Goal: Information Seeking & Learning: Find specific fact

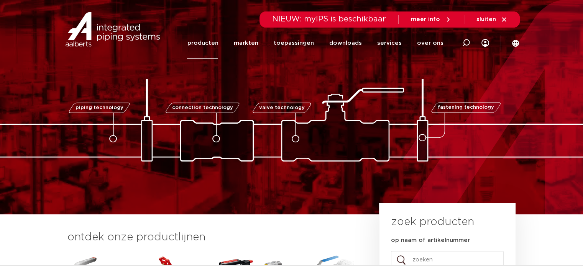
click at [212, 39] on link "producten" at bounding box center [202, 43] width 31 height 31
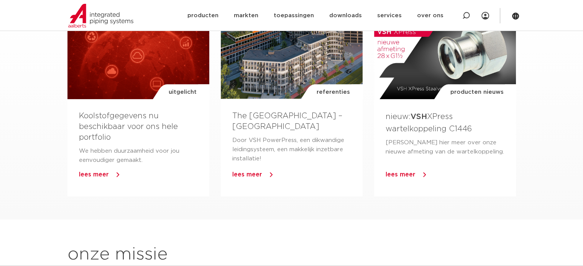
scroll to position [652, 0]
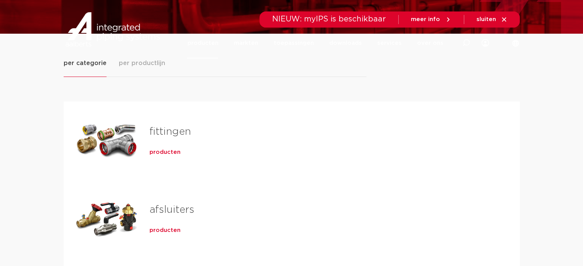
scroll to position [115, 0]
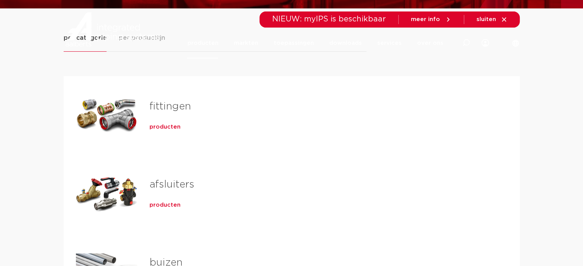
click at [171, 105] on link "fittingen" at bounding box center [169, 107] width 41 height 10
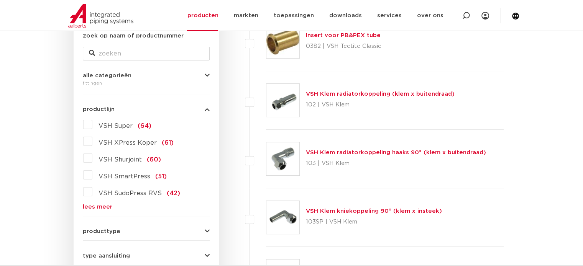
scroll to position [189, 0]
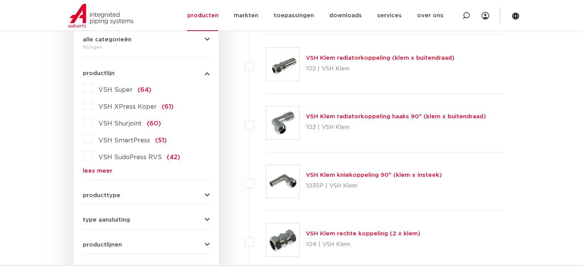
click at [92, 168] on link "lees meer" at bounding box center [146, 171] width 127 height 6
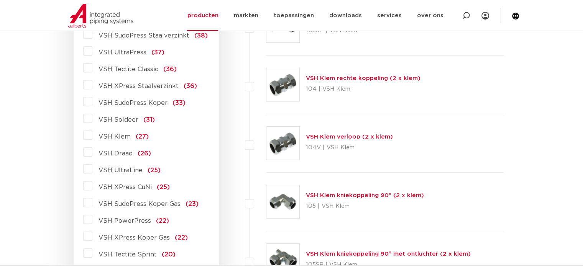
scroll to position [381, 0]
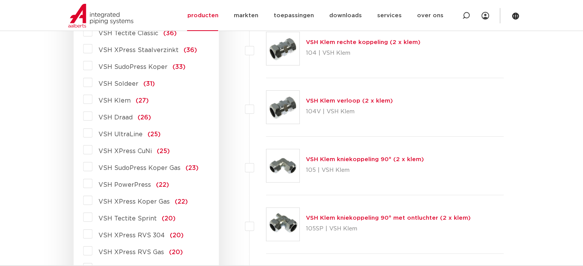
click at [131, 187] on span "VSH PowerPress" at bounding box center [125, 185] width 53 height 6
click at [0, 0] on input "VSH PowerPress (22)" at bounding box center [0, 0] width 0 height 0
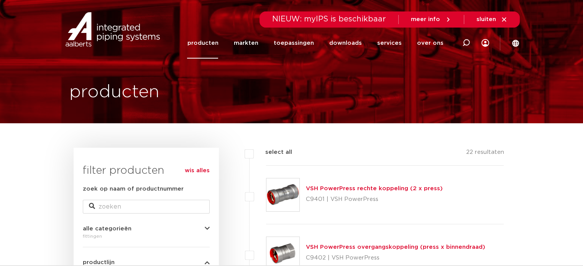
click at [331, 186] on link "VSH PowerPress rechte koppeling (2 x press)" at bounding box center [374, 189] width 137 height 6
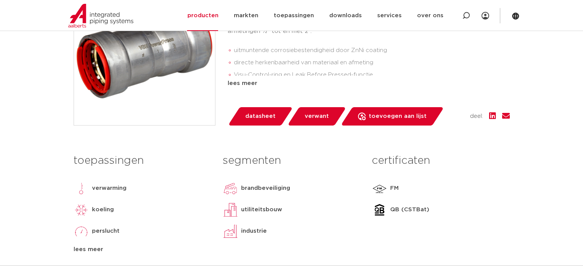
click at [257, 110] on link "datasheet" at bounding box center [260, 116] width 65 height 18
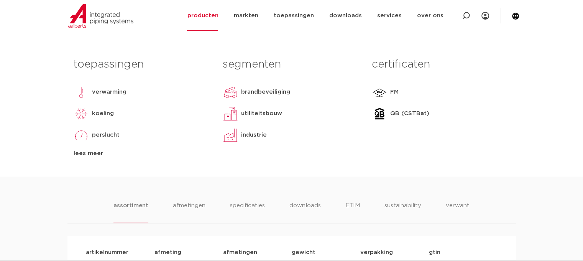
scroll to position [245, 0]
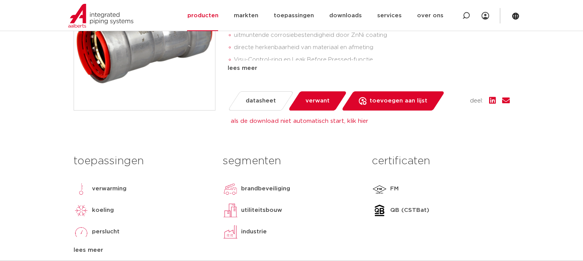
click at [258, 101] on span "datasheet" at bounding box center [261, 101] width 30 height 12
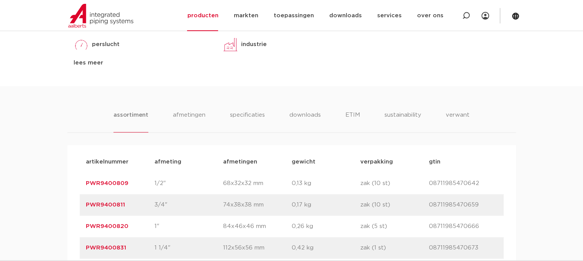
scroll to position [437, 0]
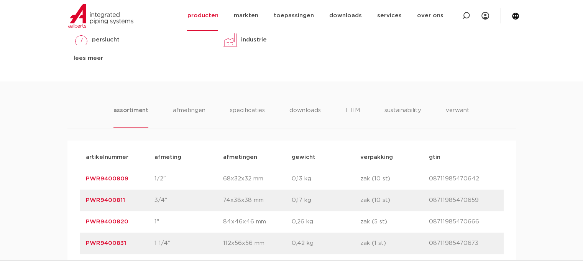
click at [110, 176] on link "PWR9400809" at bounding box center [107, 179] width 43 height 6
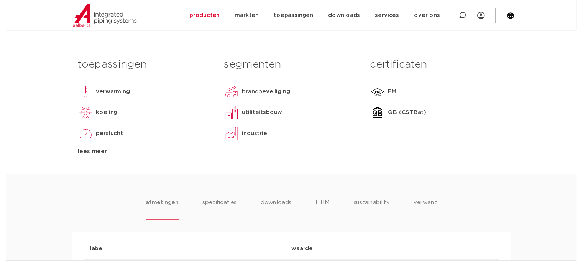
scroll to position [192, 0]
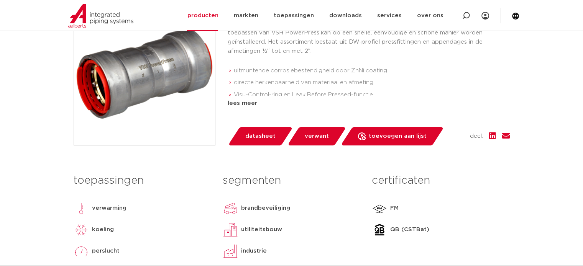
click at [270, 136] on span "datasheet" at bounding box center [260, 136] width 30 height 12
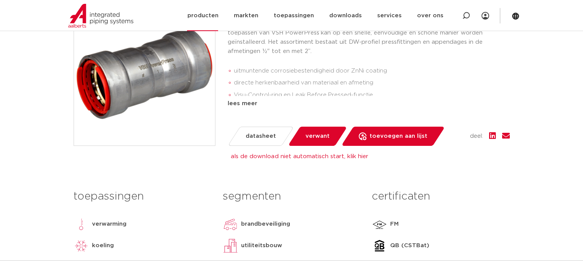
click at [99, 16] on img at bounding box center [100, 16] width 65 height 24
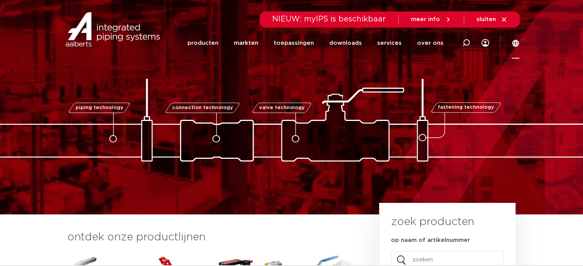
click at [514, 42] on icon at bounding box center [515, 43] width 7 height 7
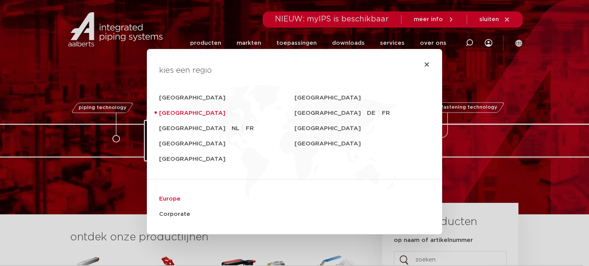
click at [165, 198] on link "Europe" at bounding box center [294, 199] width 271 height 15
